Goal: Task Accomplishment & Management: Manage account settings

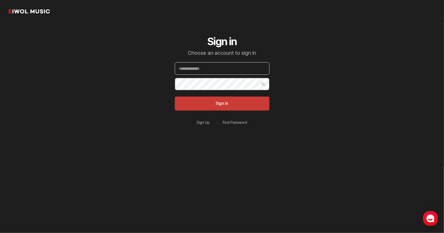
click at [195, 66] on input "Email" at bounding box center [222, 68] width 95 height 12
type input "**********"
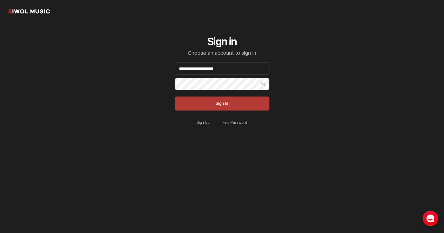
click at [211, 105] on button "Sign in" at bounding box center [222, 104] width 95 height 14
